Goal: Task Accomplishment & Management: Use online tool/utility

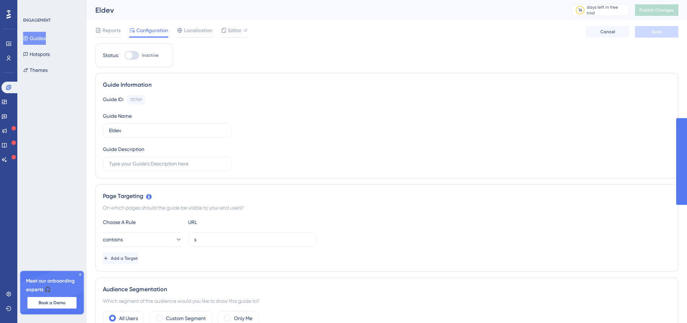
click at [130, 57] on div at bounding box center [128, 55] width 7 height 7
click at [125, 56] on input "Inactive" at bounding box center [124, 55] width 0 height 0
checkbox input "false"
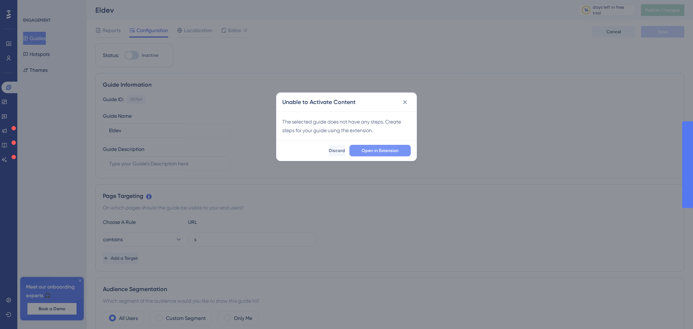
click at [378, 152] on span "Open in Extension" at bounding box center [380, 151] width 37 height 6
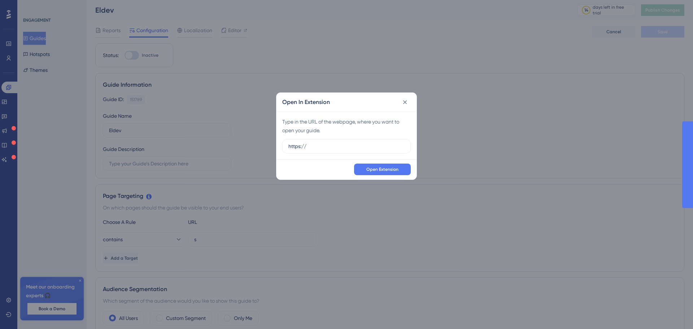
click at [378, 152] on label "https://" at bounding box center [346, 146] width 129 height 14
click at [378, 150] on input "https://" at bounding box center [347, 146] width 116 height 8
click at [378, 152] on label "https://" at bounding box center [346, 146] width 129 height 14
click at [378, 150] on input "https://" at bounding box center [347, 146] width 116 height 8
click at [378, 152] on label "https://" at bounding box center [346, 146] width 129 height 14
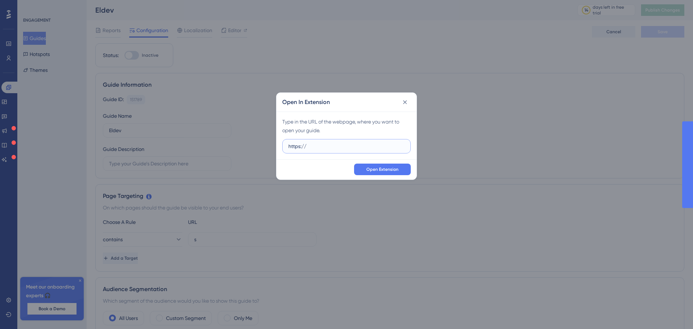
click at [378, 150] on input "https://" at bounding box center [347, 146] width 116 height 8
click at [375, 153] on div "Type in the URL of the webpage, where you want to open your guide. https://" at bounding box center [347, 136] width 140 height 48
click at [375, 152] on label "https://" at bounding box center [346, 146] width 129 height 14
click at [375, 150] on input "https://" at bounding box center [347, 146] width 116 height 8
drag, startPoint x: 375, startPoint y: 152, endPoint x: 282, endPoint y: 146, distance: 92.7
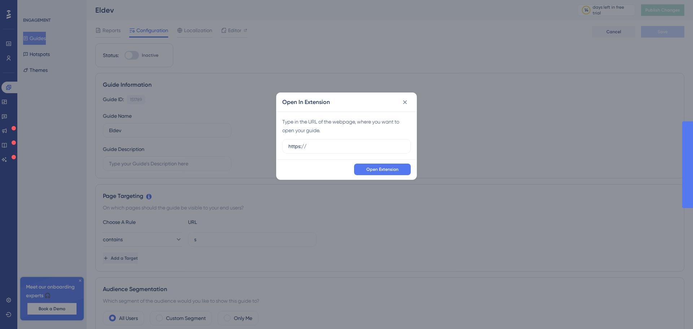
click at [282, 146] on div "Type in the URL of the webpage, where you want to open your guide. https://" at bounding box center [347, 136] width 140 height 48
click at [349, 152] on label "https://" at bounding box center [346, 146] width 129 height 14
click at [349, 150] on input "https://" at bounding box center [347, 146] width 116 height 8
click at [349, 152] on label "https://" at bounding box center [346, 146] width 129 height 14
click at [349, 150] on input "https://" at bounding box center [347, 146] width 116 height 8
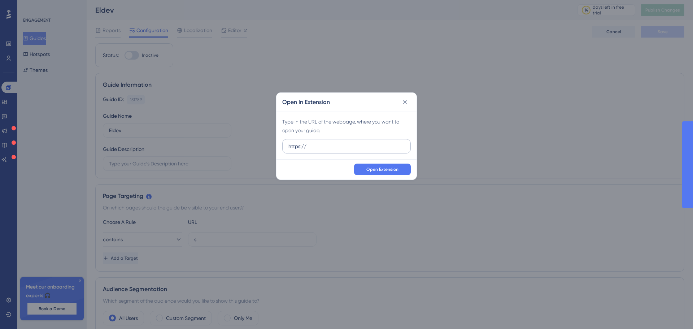
click at [349, 152] on label "https://" at bounding box center [346, 146] width 129 height 14
click at [349, 150] on input "https://" at bounding box center [347, 146] width 116 height 8
click at [349, 152] on label "https://" at bounding box center [346, 146] width 129 height 14
click at [349, 150] on input "https://" at bounding box center [347, 146] width 116 height 8
paste input "https://elindus--eldev.sandbox.my.site.com/s/?language=nl_NL"
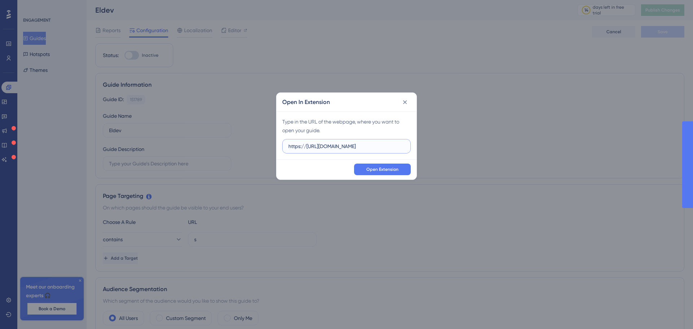
scroll to position [0, 52]
click at [371, 173] on button "Open Extension" at bounding box center [382, 170] width 57 height 12
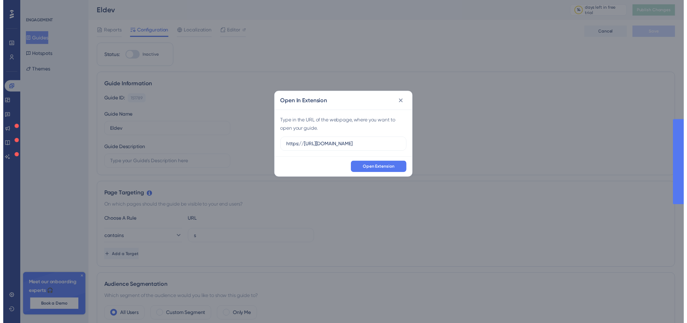
scroll to position [0, 0]
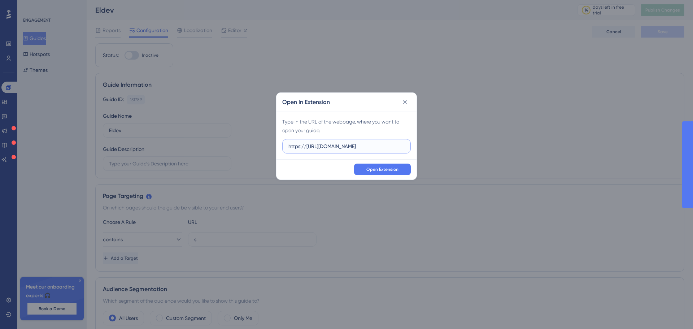
drag, startPoint x: 305, startPoint y: 146, endPoint x: 222, endPoint y: 143, distance: 83.1
click at [222, 143] on div "Open In Extension Type in the URL of the webpage, where you want to open your g…" at bounding box center [346, 164] width 693 height 329
type input "https://elindus--eldev.sandbox.my.site.com/s/?language=nl_NL"
click at [385, 174] on button "Open Extension" at bounding box center [382, 170] width 57 height 12
click at [407, 100] on icon at bounding box center [405, 102] width 7 height 7
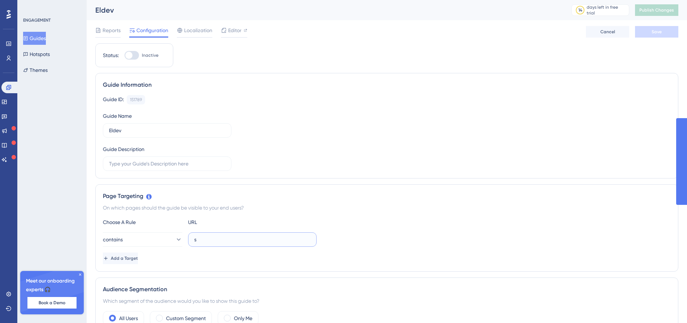
click at [226, 236] on input "s" at bounding box center [252, 239] width 116 height 8
click at [220, 245] on label "s" at bounding box center [252, 239] width 129 height 14
click at [220, 243] on input "s" at bounding box center [252, 239] width 116 height 8
click at [220, 245] on label "s" at bounding box center [252, 239] width 129 height 14
click at [220, 243] on input "s" at bounding box center [252, 239] width 116 height 8
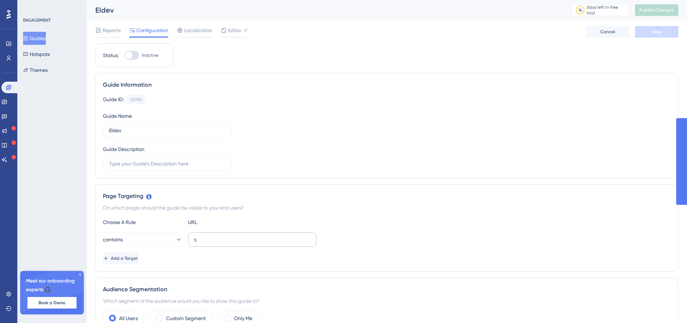
click at [220, 245] on label "s" at bounding box center [252, 239] width 129 height 14
click at [220, 243] on input "s" at bounding box center [252, 239] width 116 height 8
paste input "https://elindus--eldev.sandbox.my.site.com/s/?language=nl_NL"
click at [221, 243] on input "shttps://elindus--eldev.sandbox.my.site.com/s/?language=nl_NL" at bounding box center [252, 239] width 116 height 8
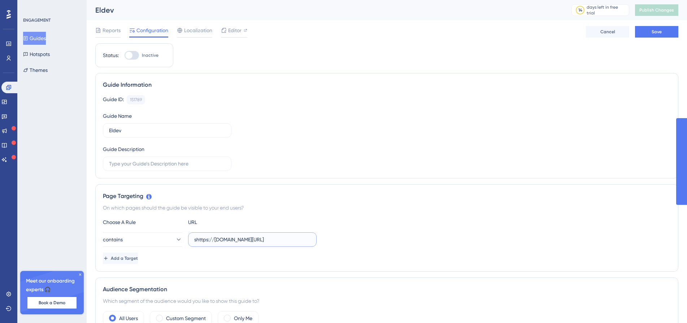
click at [221, 243] on input "shttps://elindus--eldev.sandbox.my.site.com/s/?language=nl_NL" at bounding box center [252, 239] width 116 height 8
paste input "text"
drag, startPoint x: 269, startPoint y: 240, endPoint x: 312, endPoint y: 238, distance: 43.7
click at [312, 238] on label "https://elindus--eldev.sandbox.my.site.com/s/?language=nl_NL" at bounding box center [252, 239] width 129 height 14
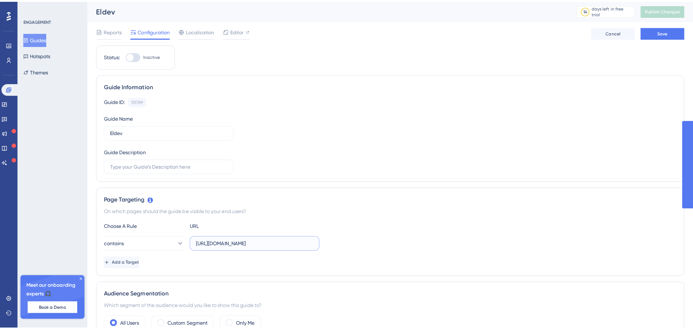
scroll to position [0, 0]
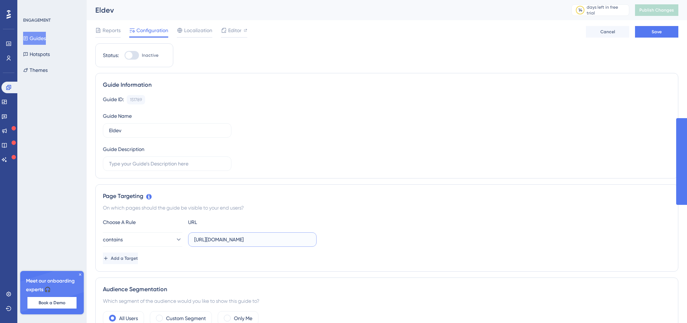
type input "https://elindus--eldev.sandbox.my.site.com/s/"
click at [313, 237] on label "https://elindus--eldev.sandbox.my.site.com/s/" at bounding box center [252, 239] width 129 height 14
click at [311, 237] on input "https://elindus--eldev.sandbox.my.site.com/s/" at bounding box center [252, 239] width 116 height 8
click at [648, 35] on button "Save" at bounding box center [656, 32] width 43 height 12
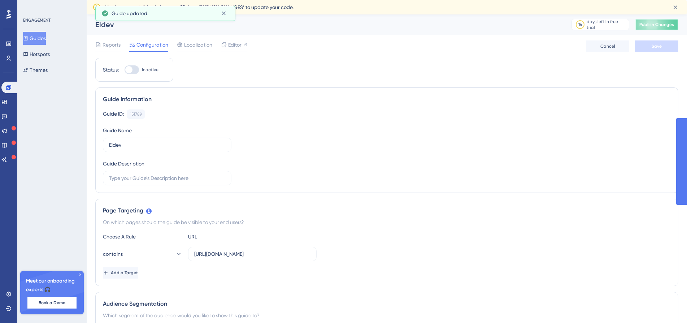
click at [663, 22] on button "Publish Changes" at bounding box center [656, 25] width 43 height 12
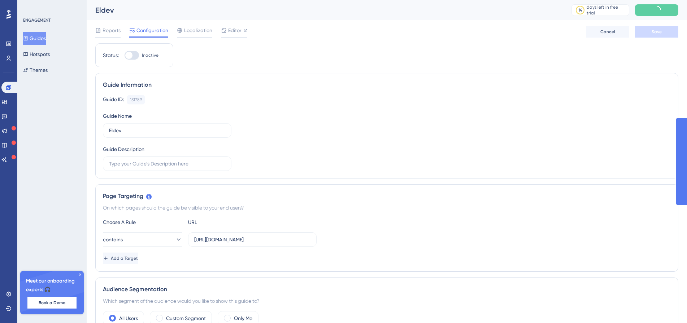
click at [130, 58] on div at bounding box center [128, 55] width 7 height 7
click at [125, 56] on input "Inactive" at bounding box center [124, 55] width 0 height 0
checkbox input "false"
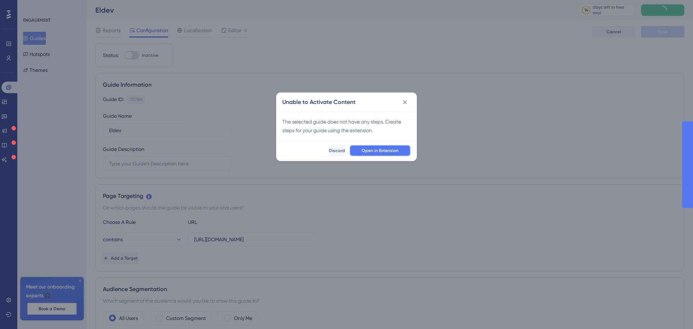
click at [398, 150] on span "Open in Extension" at bounding box center [380, 151] width 37 height 6
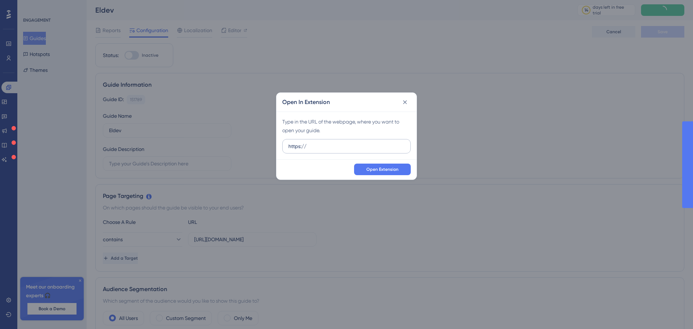
click at [397, 150] on label "https://" at bounding box center [346, 146] width 129 height 14
click at [397, 150] on input "https://" at bounding box center [347, 146] width 116 height 8
click at [397, 150] on label "https://" at bounding box center [346, 146] width 129 height 14
click at [397, 150] on input "https://" at bounding box center [347, 146] width 116 height 8
click at [397, 150] on label "https://" at bounding box center [346, 146] width 129 height 14
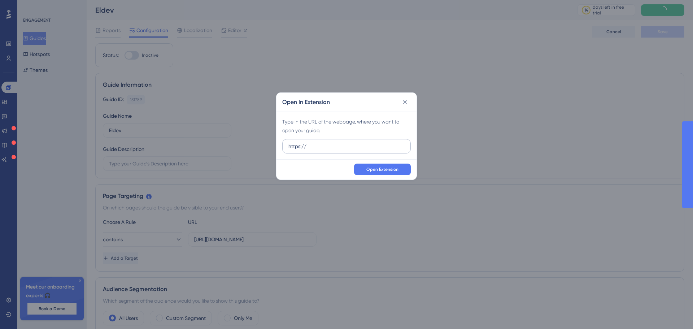
click at [397, 150] on input "https://" at bounding box center [347, 146] width 116 height 8
paste input "https://elindus--eldev.sandbox.my.site.com/s/?language=nl_NL"
type input "https://https://elindus--eldev.sandbox.my.site.com/s/?language=nl_NL"
click at [396, 150] on label "https://https://elindus--eldev.sandbox.my.site.com/s/?language=nl_NL" at bounding box center [346, 146] width 129 height 14
click at [396, 150] on input "https://https://elindus--eldev.sandbox.my.site.com/s/?language=nl_NL" at bounding box center [347, 146] width 116 height 8
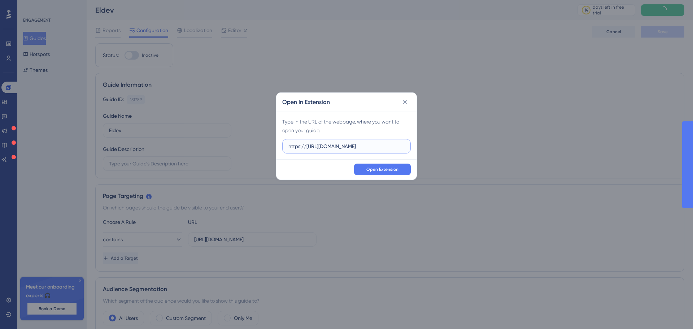
scroll to position [0, 52]
click at [396, 150] on label "https://https://elindus--eldev.sandbox.my.site.com/s/?language=nl_NL" at bounding box center [346, 146] width 129 height 14
click at [396, 150] on input "https://https://elindus--eldev.sandbox.my.site.com/s/?language=nl_NL" at bounding box center [347, 146] width 116 height 8
click at [396, 150] on label "https://https://elindus--eldev.sandbox.my.site.com/s/?language=nl_NL" at bounding box center [346, 146] width 129 height 14
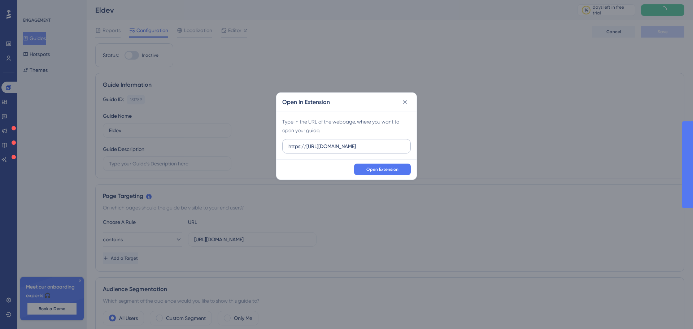
click at [396, 150] on input "https://https://elindus--eldev.sandbox.my.site.com/s/?language=nl_NL" at bounding box center [347, 146] width 116 height 8
click at [396, 150] on label "https://https://elindus--eldev.sandbox.my.site.com/s/?language=nl_NL" at bounding box center [346, 146] width 129 height 14
click at [396, 150] on input "https://https://elindus--eldev.sandbox.my.site.com/s/?language=nl_NL" at bounding box center [347, 146] width 116 height 8
paste input "https://elindus--eldev.sandbox.my.site.com/s/?language=nl_NL"
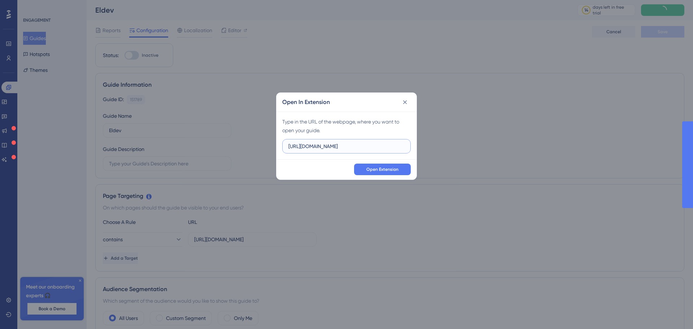
scroll to position [0, 33]
type input "https://elindus--eldev.sandbox.my.site.com/s/?language=nl_NL"
click at [374, 164] on button "Open Extension" at bounding box center [382, 170] width 57 height 12
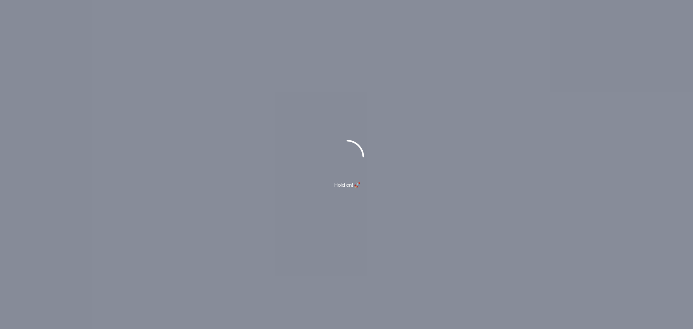
drag, startPoint x: 344, startPoint y: 158, endPoint x: 355, endPoint y: 157, distance: 11.2
click at [344, 158] on icon at bounding box center [347, 158] width 40 height 40
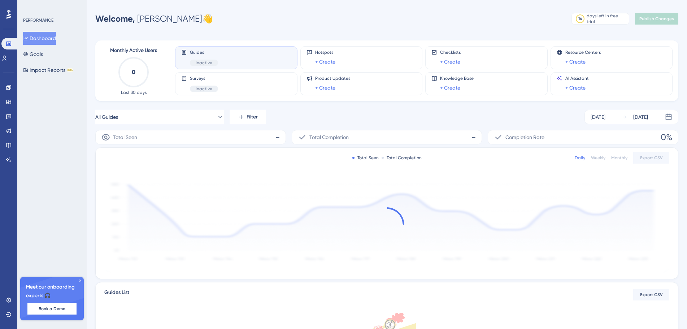
click at [36, 21] on div "PERFORMANCE" at bounding box center [38, 20] width 30 height 6
click at [2, 9] on div "Performance Users Engagement Widgets Feedback Product Updates Knowledge Base AI…" at bounding box center [8, 164] width 17 height 329
click at [16, 13] on div "Performance Users Engagement Widgets Feedback Product Updates Knowledge Base AI…" at bounding box center [8, 164] width 17 height 329
click at [10, 14] on icon at bounding box center [9, 14] width 4 height 9
